Goal: Task Accomplishment & Management: Complete application form

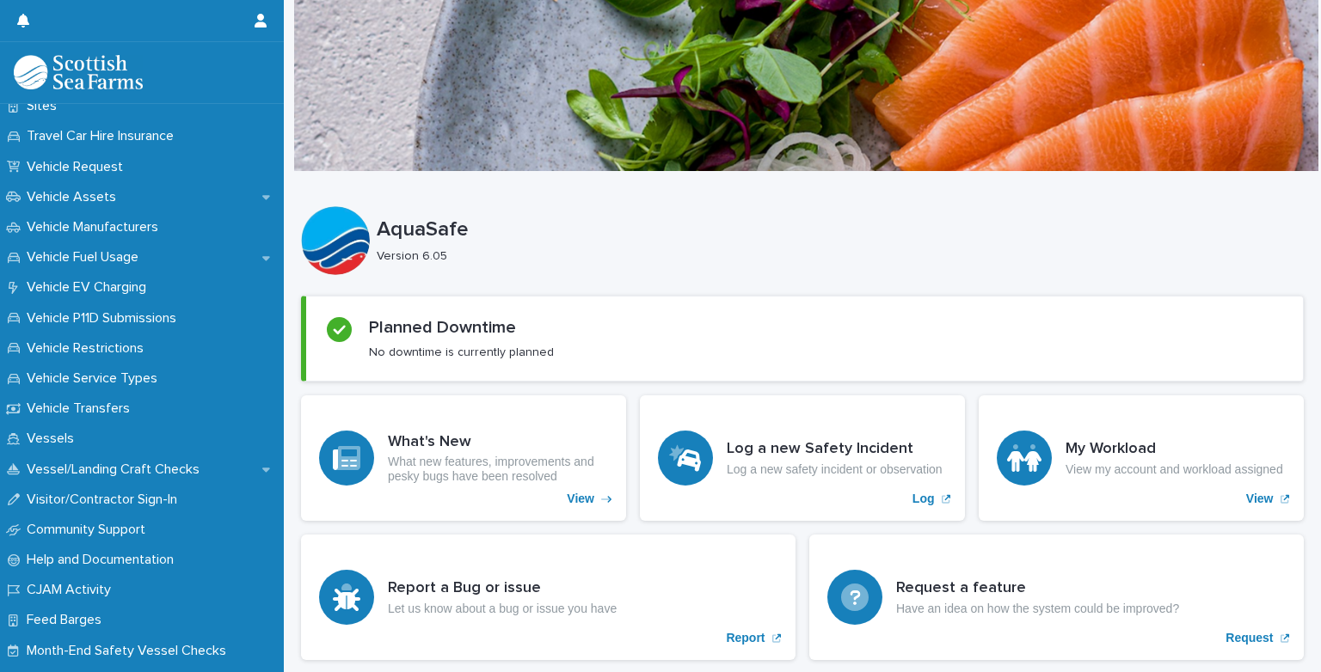
scroll to position [1307, 0]
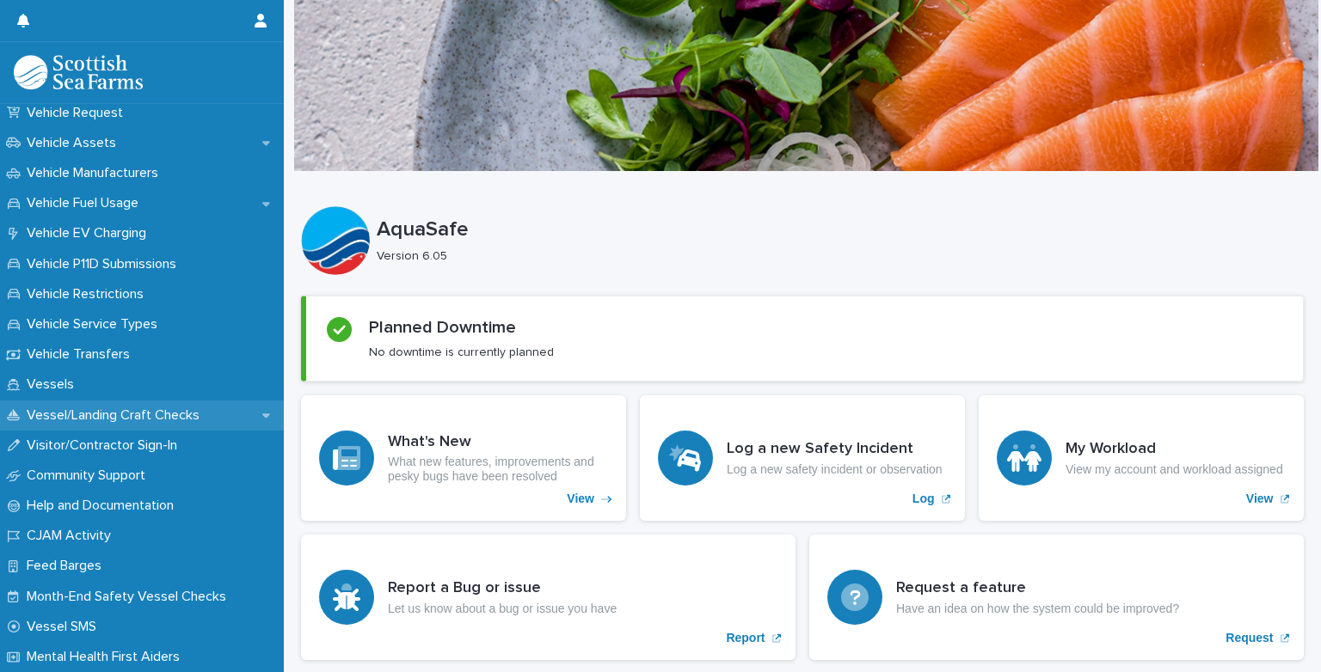
click at [116, 408] on p "Vessel/Landing Craft Checks" at bounding box center [116, 416] width 193 height 16
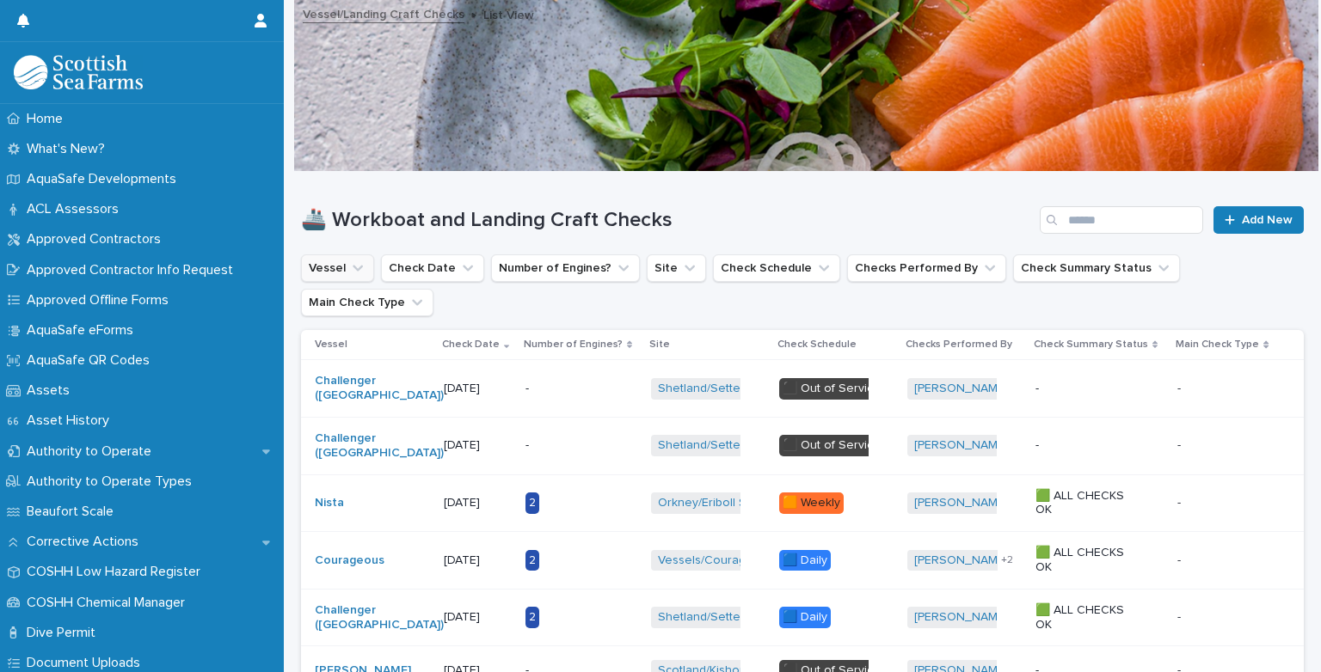
click at [354, 266] on icon "Vessel" at bounding box center [357, 268] width 17 height 17
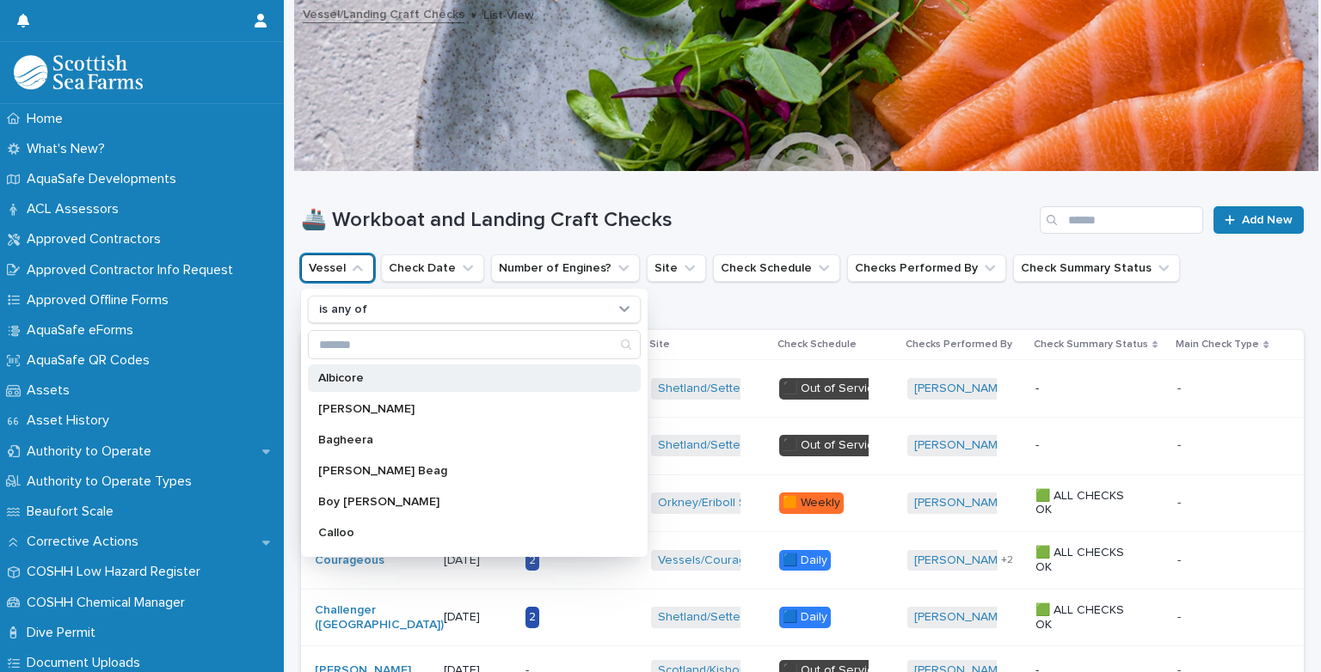
click at [363, 377] on p "Albicore" at bounding box center [465, 378] width 295 height 12
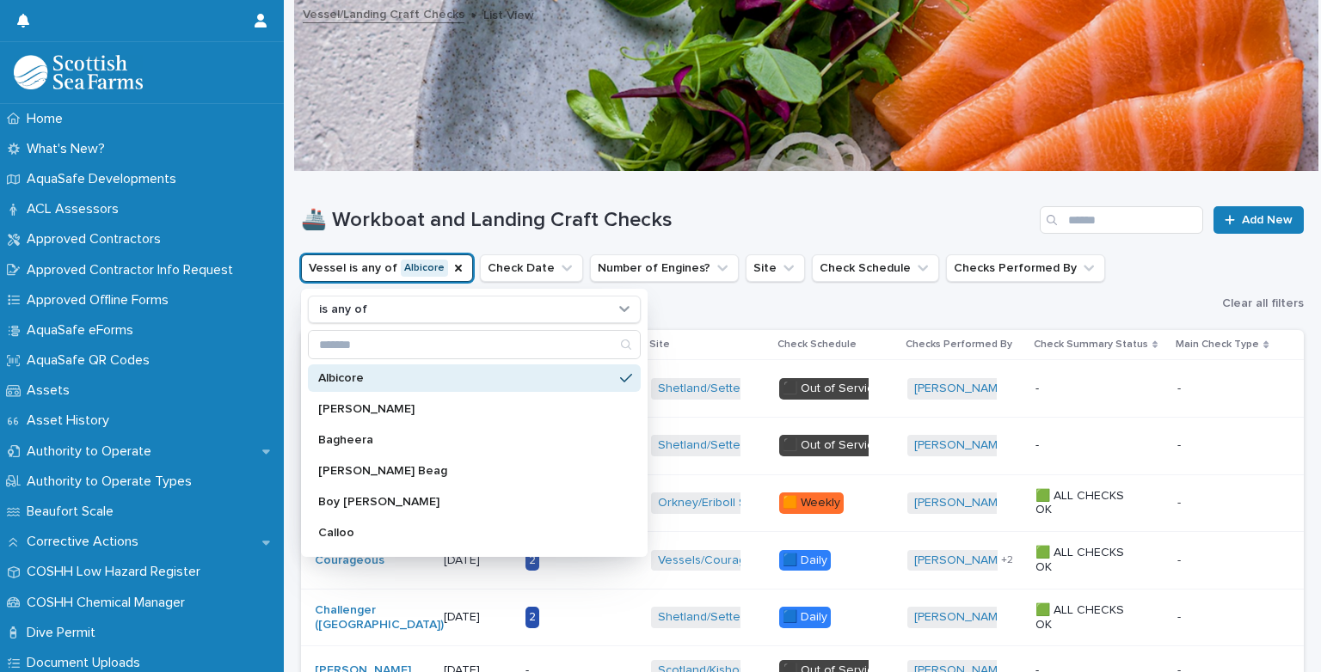
click at [754, 201] on div "🚢 Workboat and Landing Craft Checks Add New" at bounding box center [802, 213] width 1003 height 83
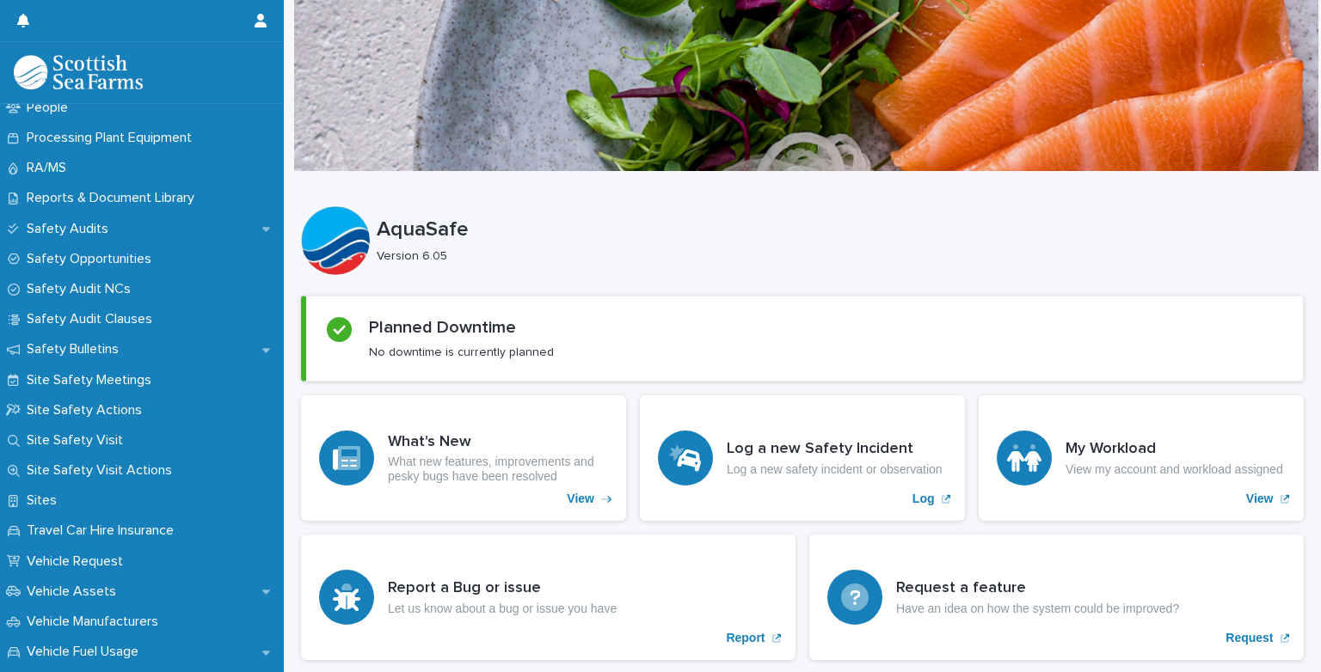
scroll to position [1307, 0]
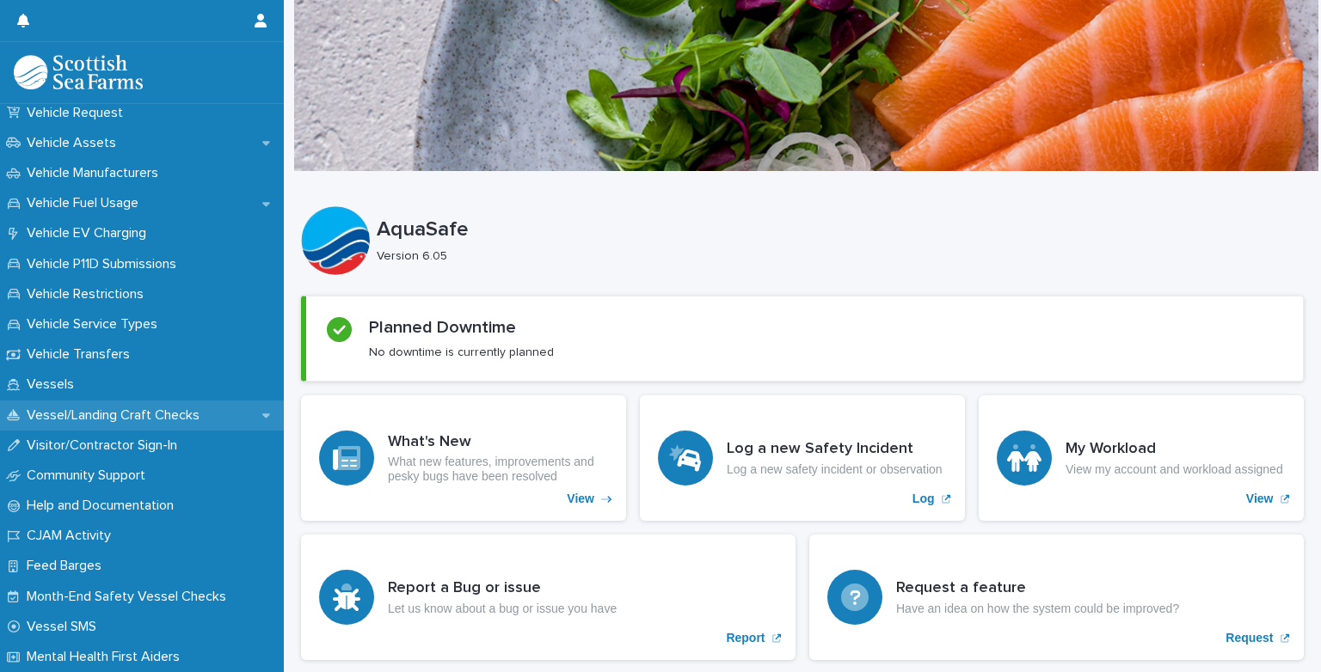
click at [107, 411] on p "Vessel/Landing Craft Checks" at bounding box center [116, 416] width 193 height 16
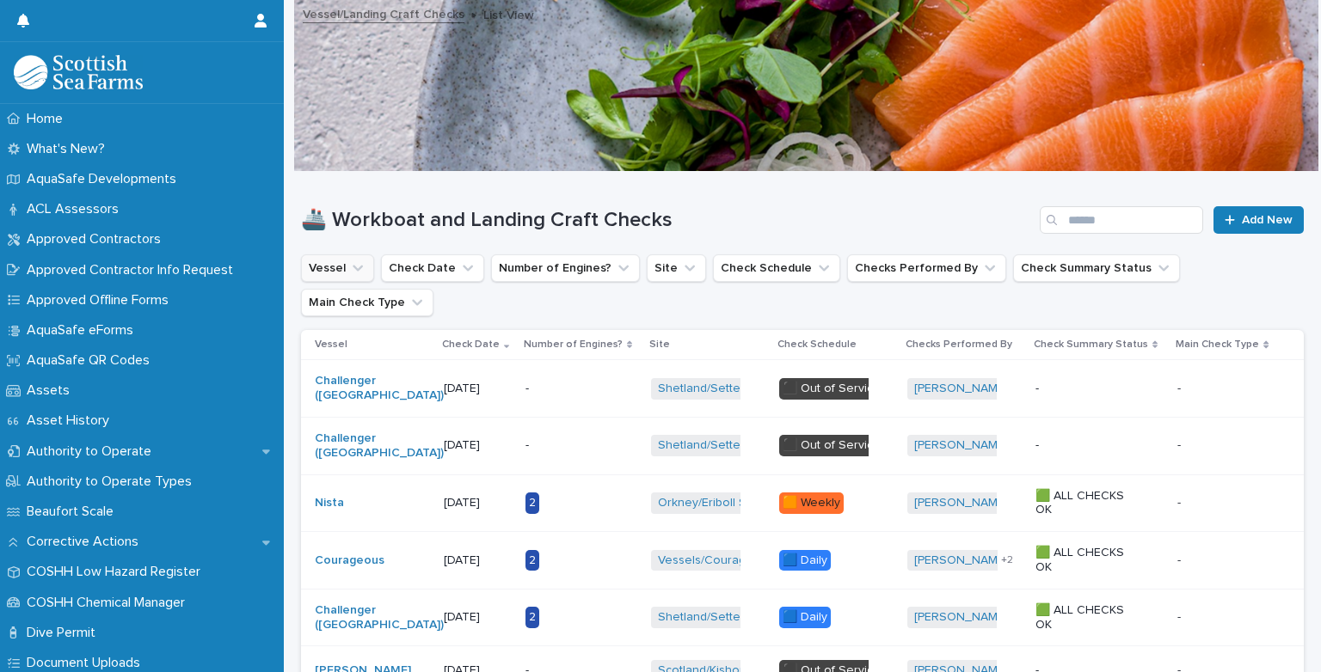
click at [340, 269] on button "Vessel" at bounding box center [337, 269] width 73 height 28
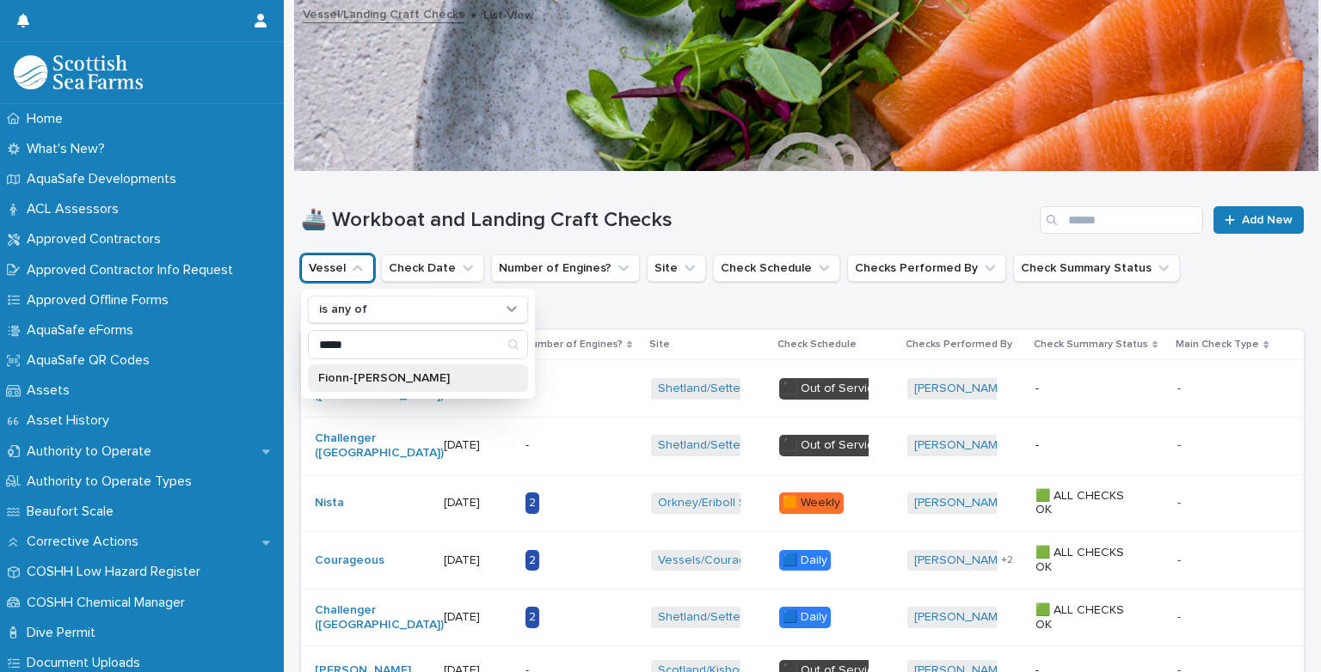
type input "*****"
click at [353, 378] on p "Fionn-[PERSON_NAME]" at bounding box center [409, 378] width 182 height 12
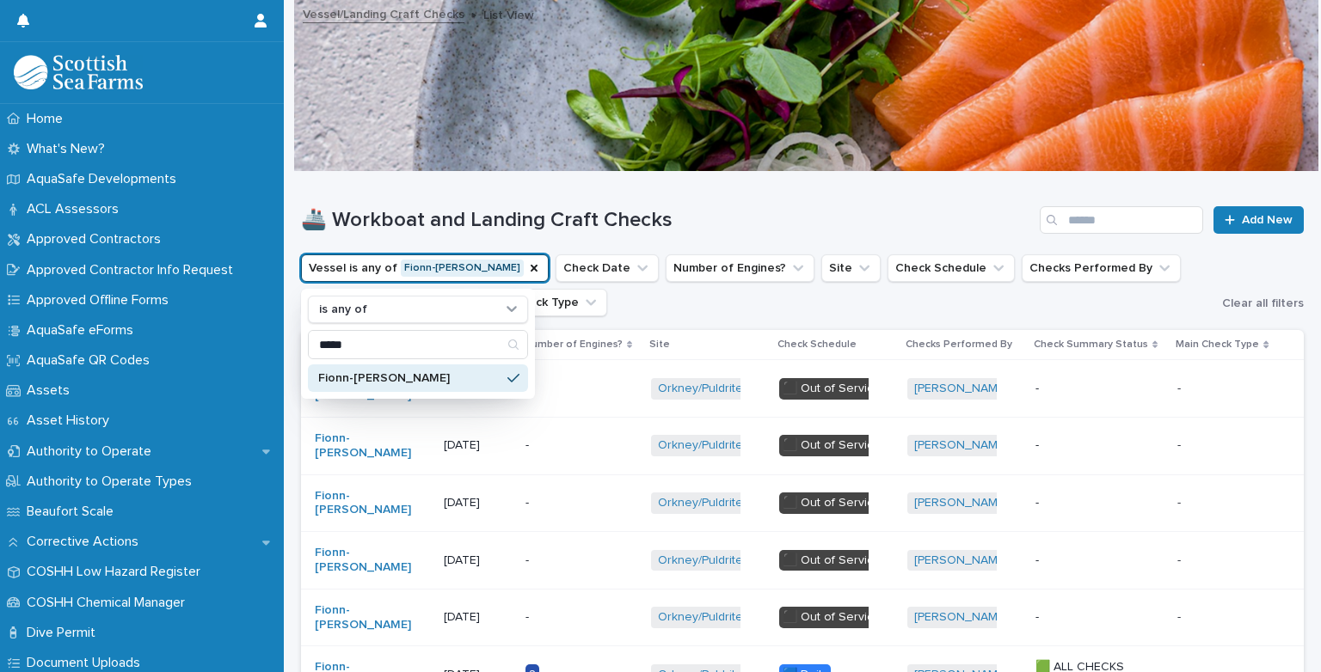
click at [686, 230] on h1 "🚢 Workboat and Landing Craft Checks" at bounding box center [667, 220] width 732 height 25
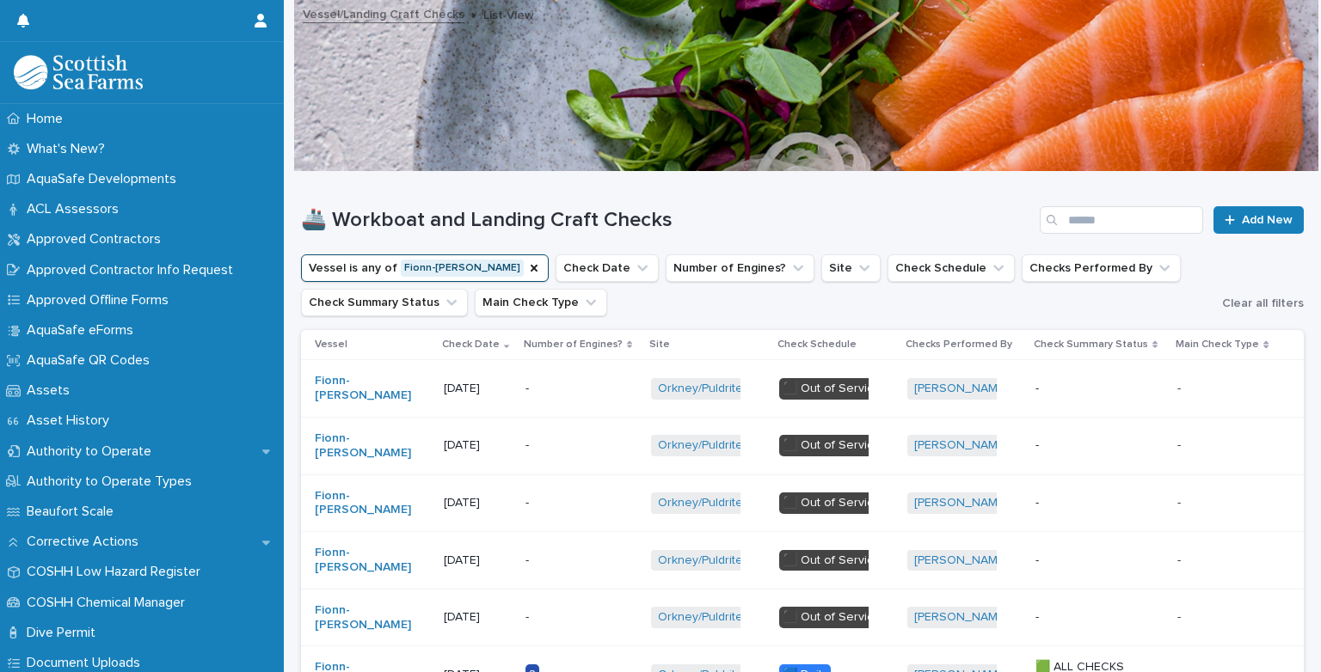
click at [877, 198] on div "🚢 Workboat and Landing Craft Checks Add New" at bounding box center [802, 213] width 1003 height 83
click at [1242, 225] on span "Add New" at bounding box center [1267, 220] width 51 height 12
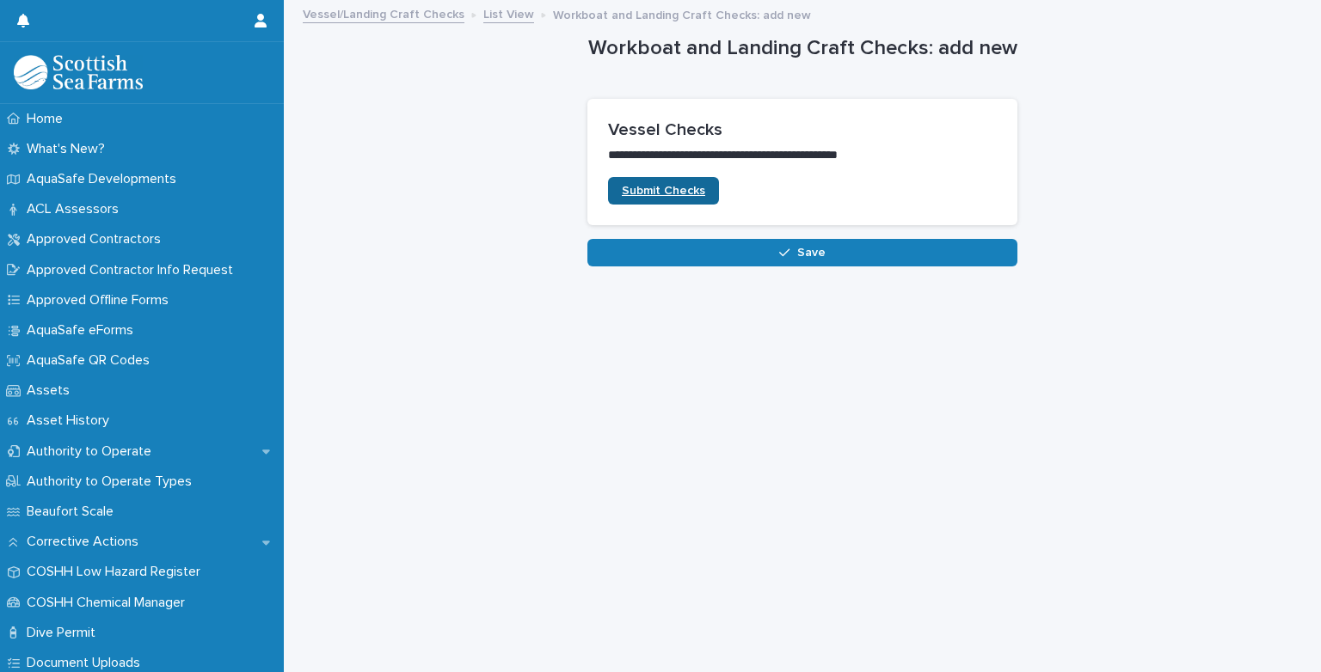
click at [688, 192] on span "Submit Checks" at bounding box center [663, 191] width 83 height 12
click at [497, 12] on link "List View" at bounding box center [508, 13] width 51 height 20
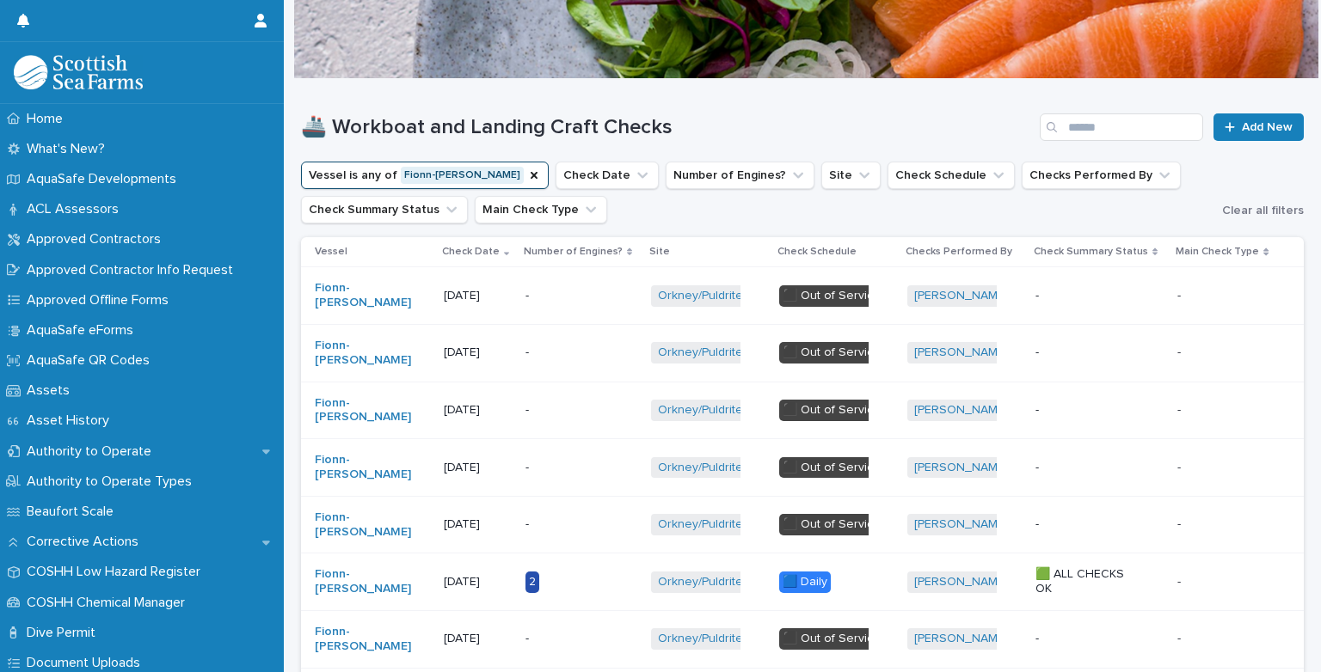
scroll to position [70, 0]
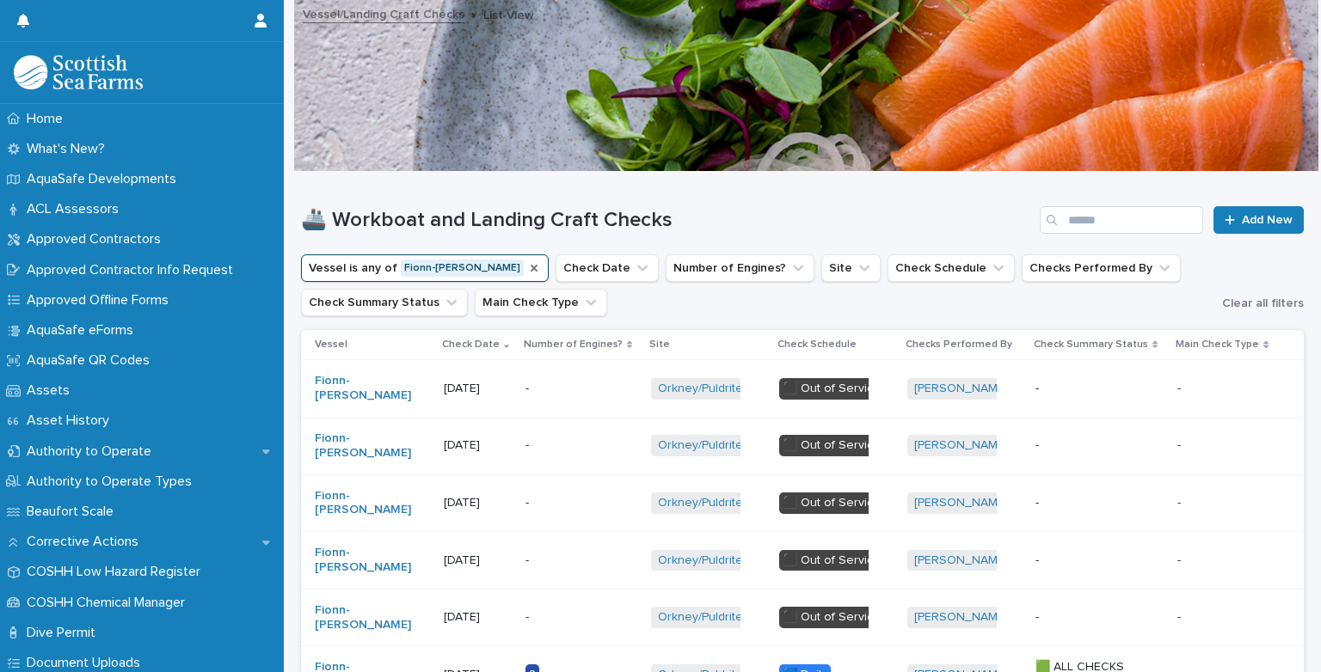
click at [527, 270] on icon "Vessel" at bounding box center [534, 268] width 14 height 14
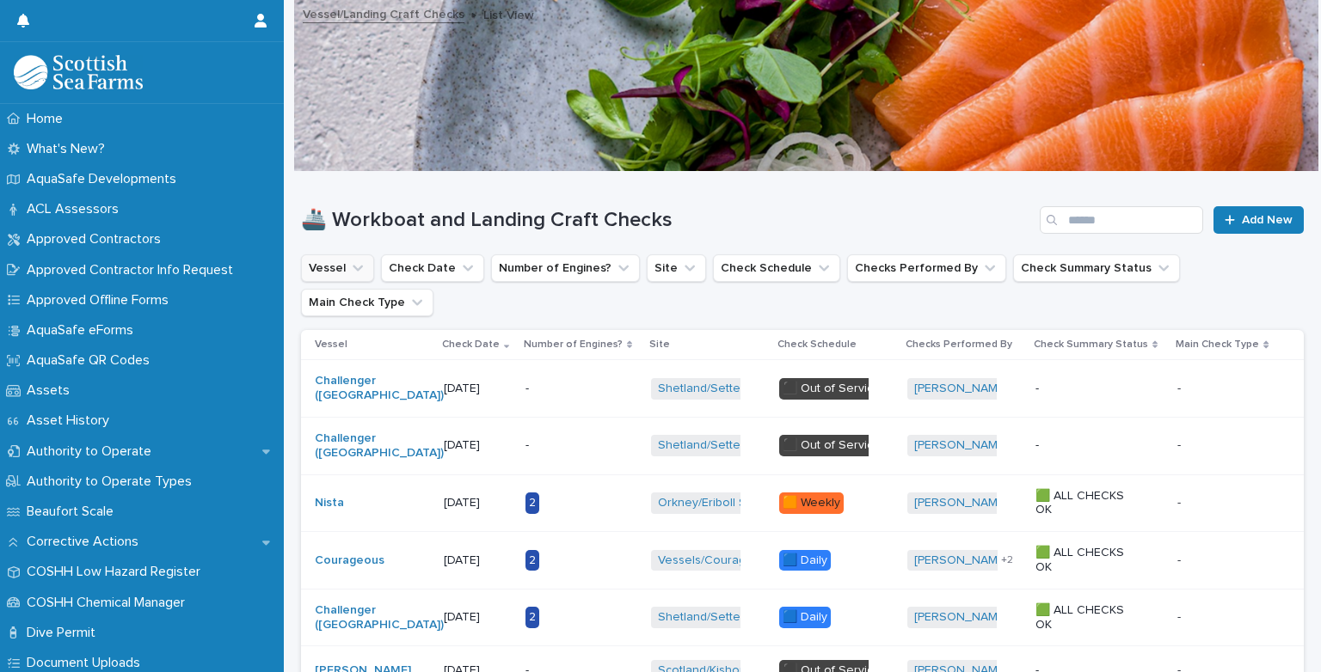
click at [342, 269] on button "Vessel" at bounding box center [337, 269] width 73 height 28
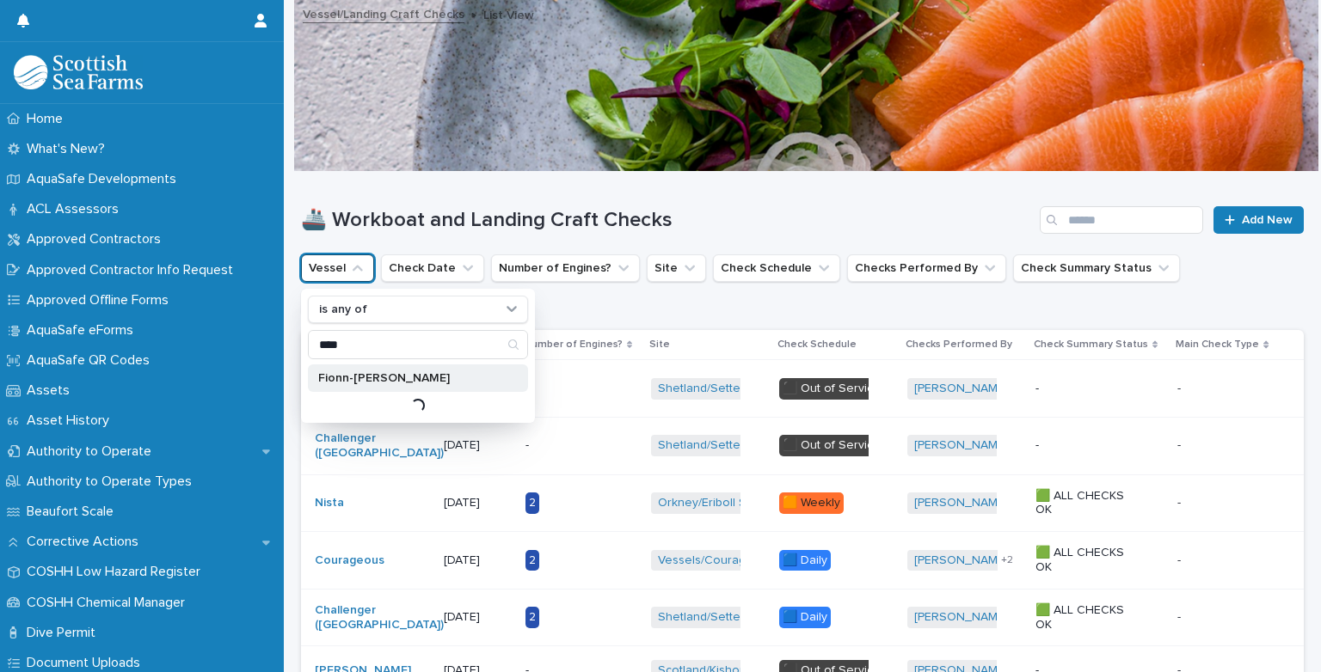
type input "****"
click at [367, 373] on p "Fionn-[PERSON_NAME]" at bounding box center [409, 378] width 182 height 12
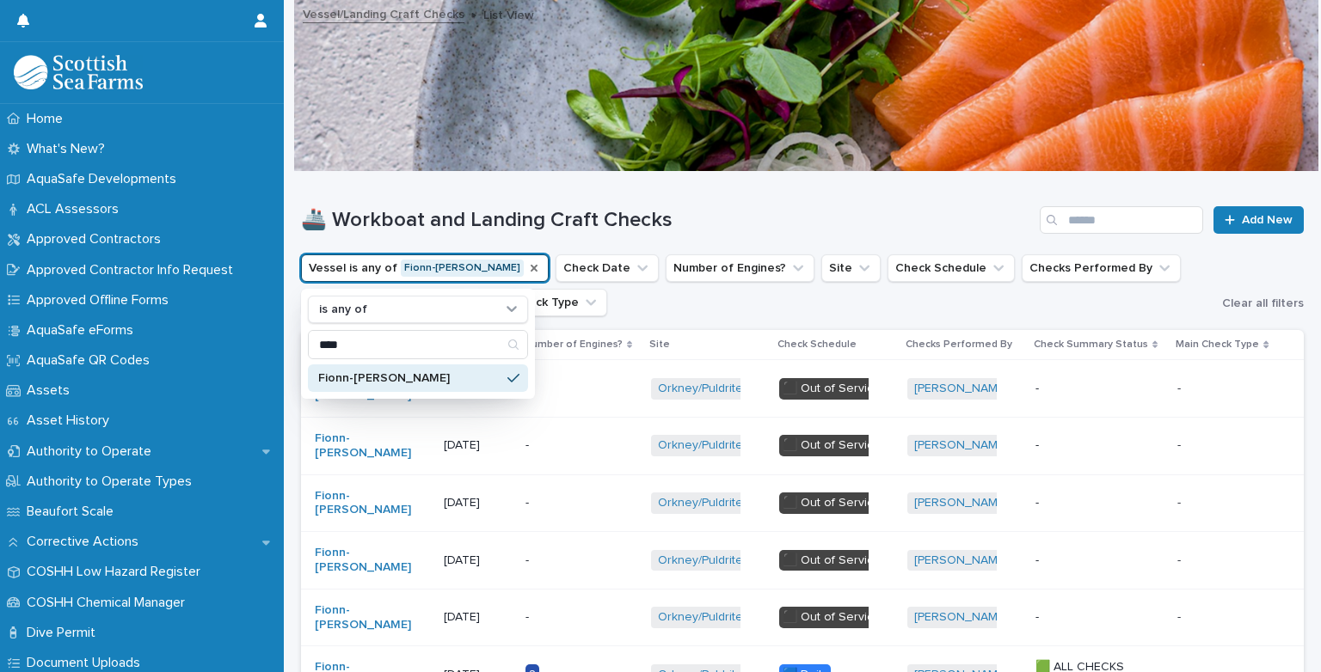
click at [769, 209] on h1 "🚢 Workboat and Landing Craft Checks" at bounding box center [667, 220] width 732 height 25
